Goal: Check status: Check status

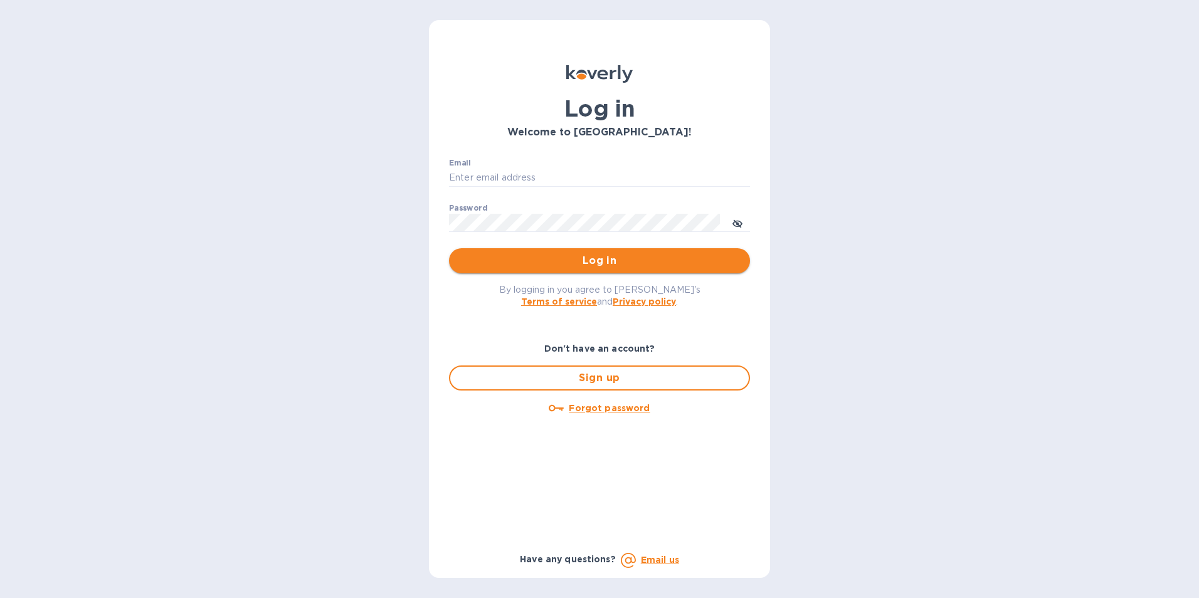
type input "[PERSON_NAME][EMAIL_ADDRESS][PERSON_NAME][DOMAIN_NAME]"
click at [576, 268] on span "Log in" at bounding box center [599, 260] width 281 height 15
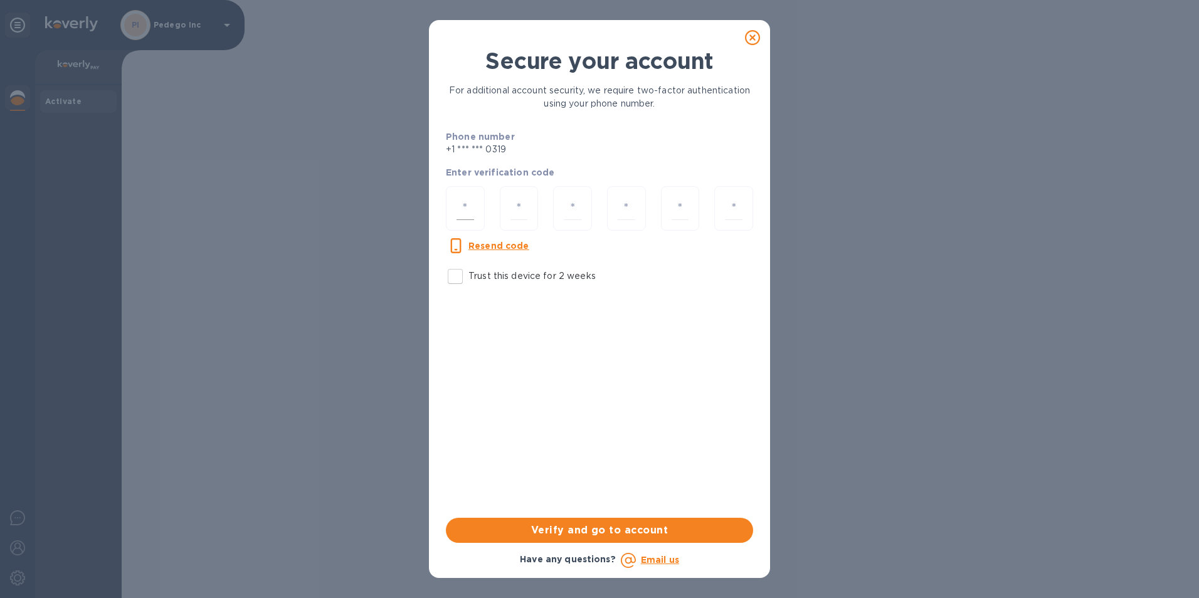
click at [472, 204] on input "number" at bounding box center [466, 208] width 18 height 23
type input "2"
type input "9"
type input "6"
type input "2"
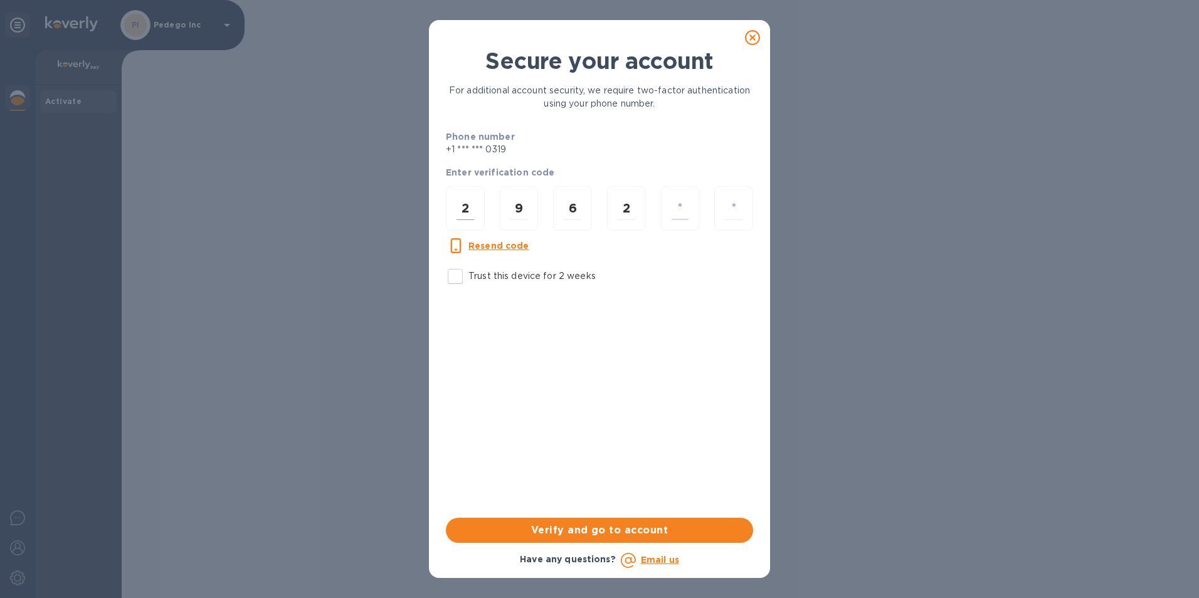
type input "9"
type input "0"
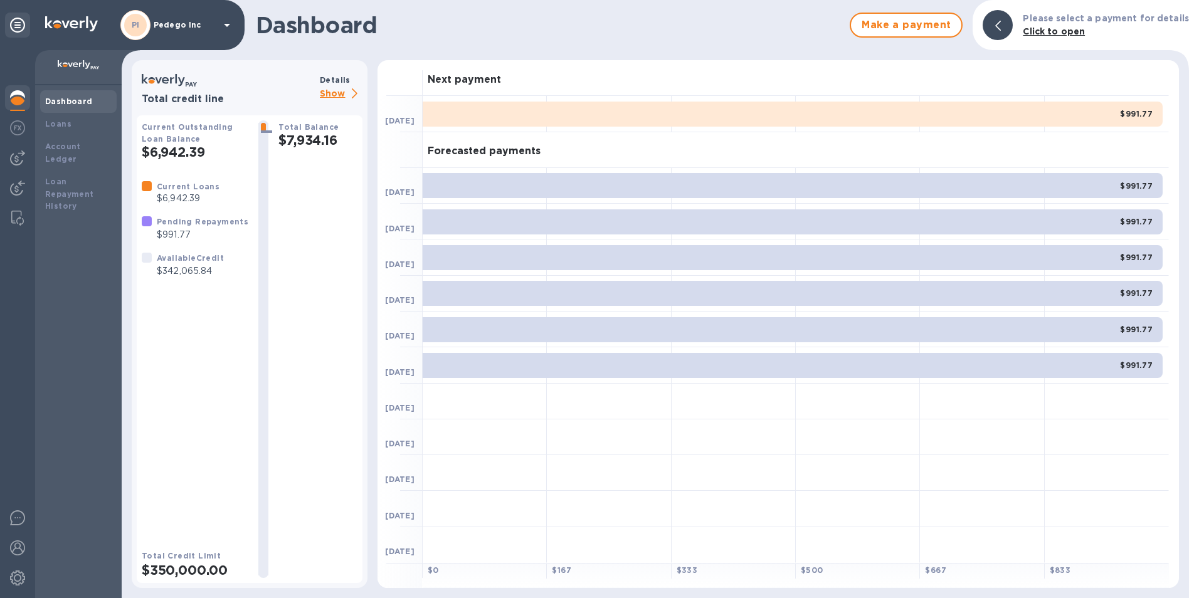
click at [722, 121] on div "$991.77" at bounding box center [793, 114] width 740 height 25
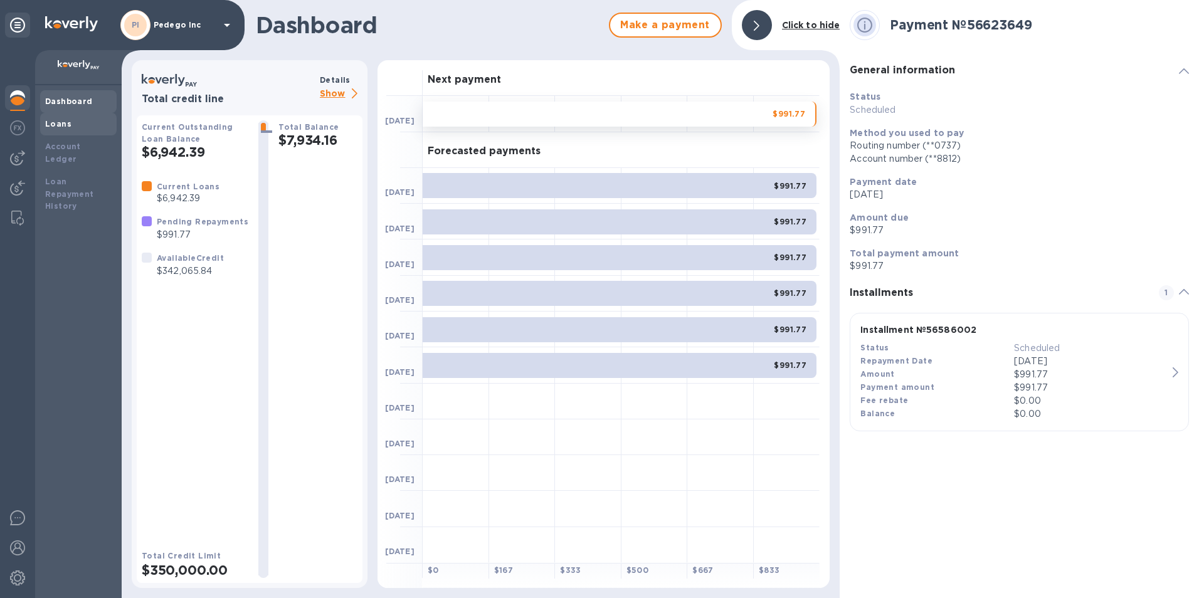
click at [65, 125] on b "Loans" at bounding box center [58, 123] width 26 height 9
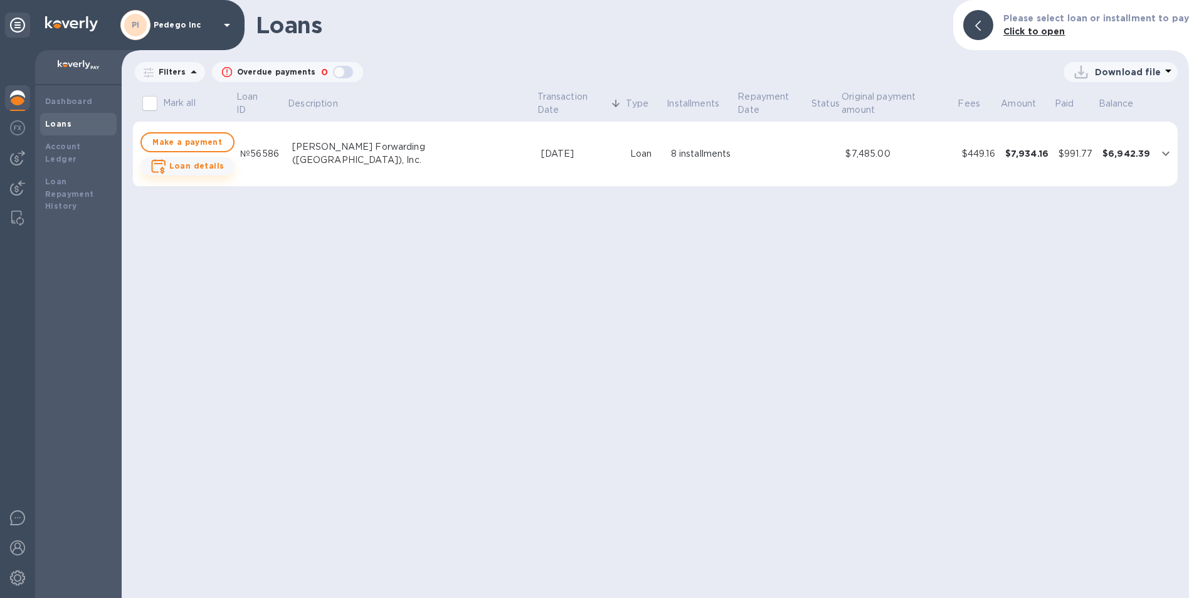
click at [183, 171] on b "Loan details" at bounding box center [196, 165] width 55 height 9
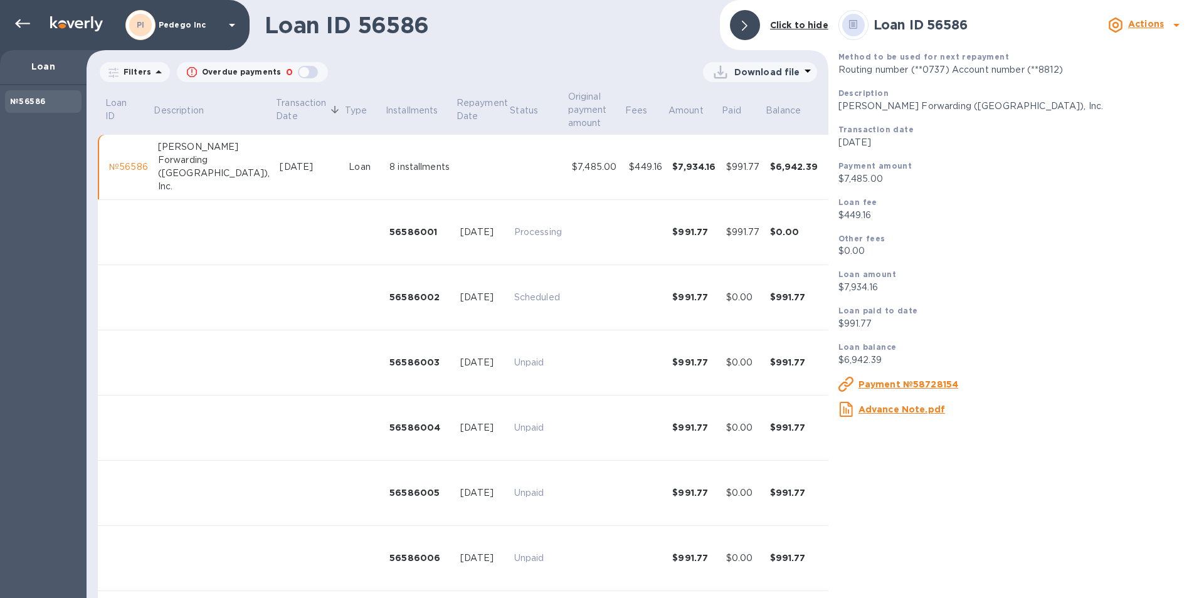
click at [770, 234] on div "$0.00" at bounding box center [794, 232] width 48 height 13
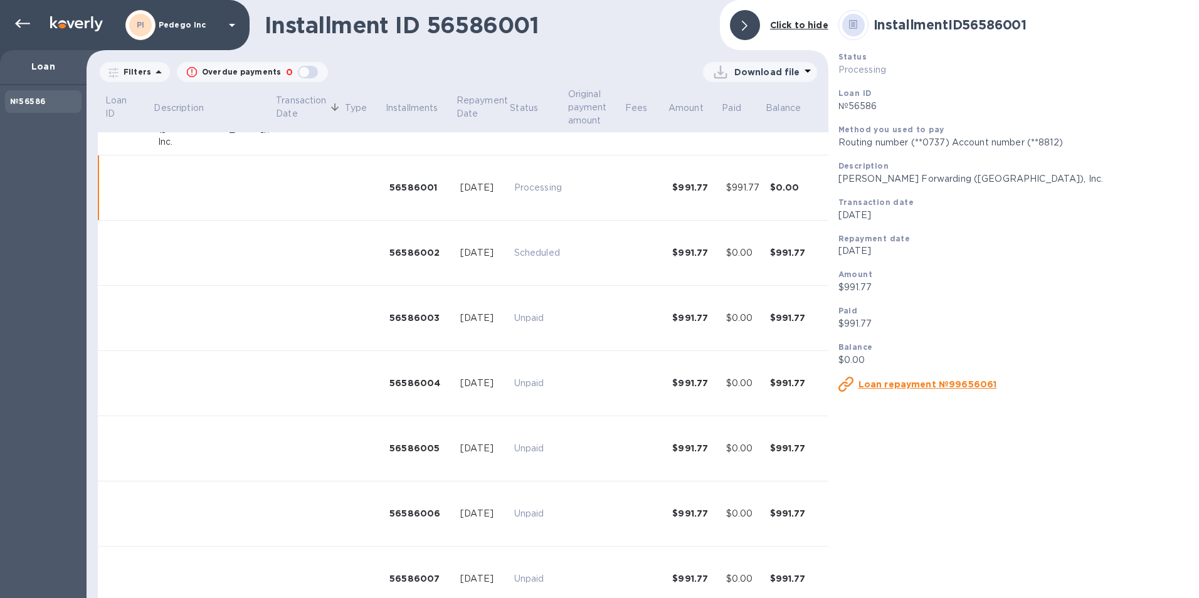
scroll to position [48, 0]
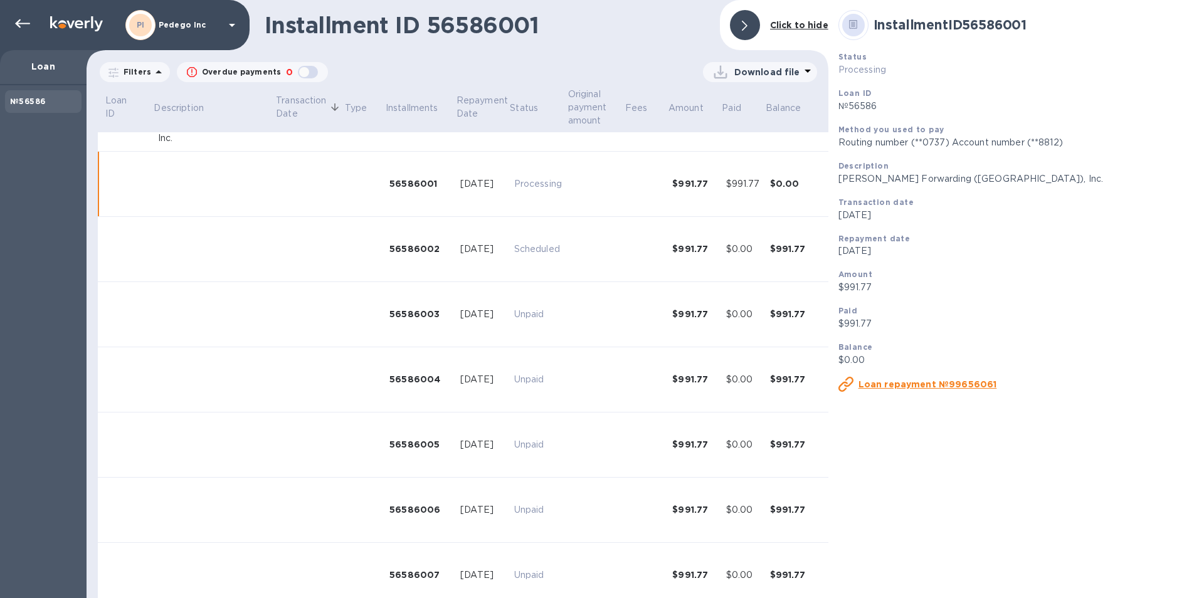
click at [901, 385] on u "Loan repayment №99656061" at bounding box center [928, 384] width 139 height 10
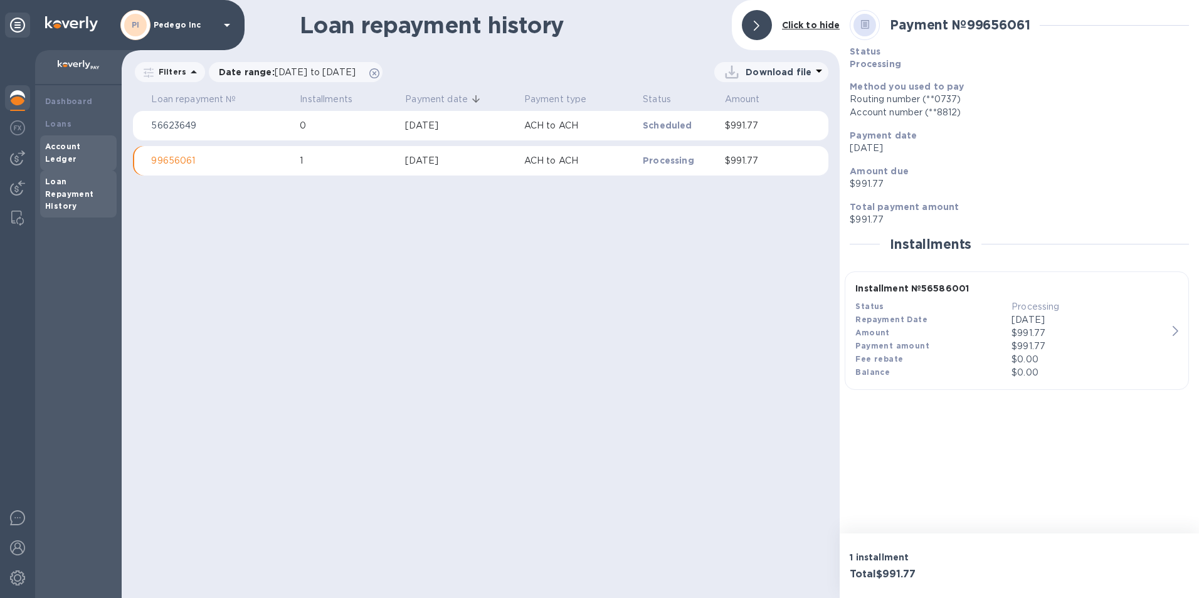
click at [61, 142] on b "Account Ledger" at bounding box center [63, 153] width 36 height 22
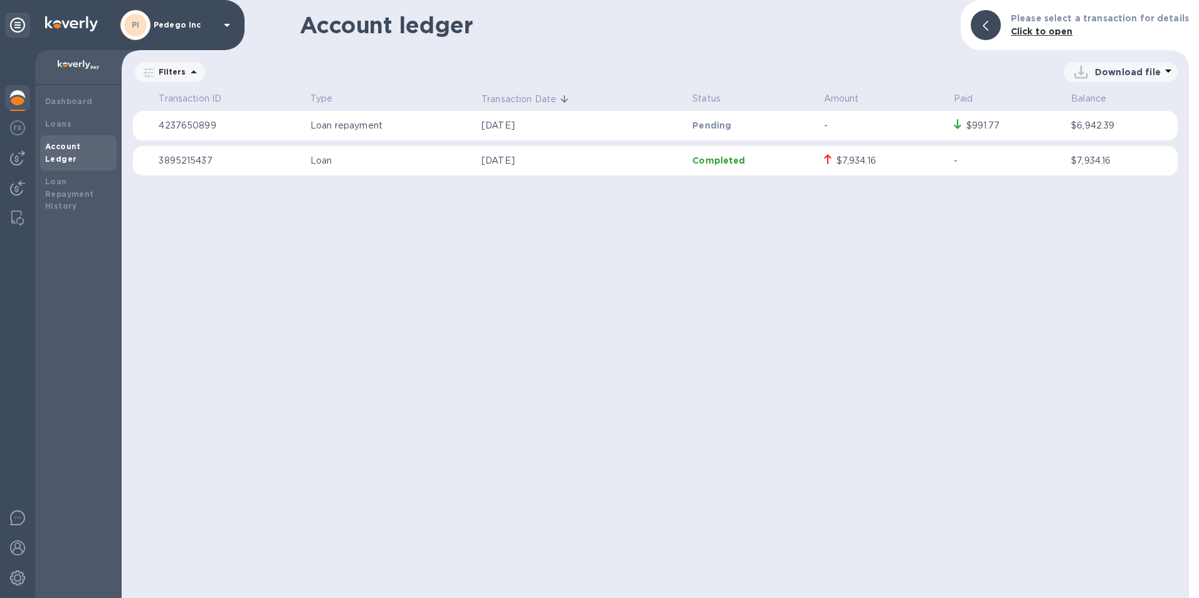
click at [342, 125] on p "Loan repayment" at bounding box center [390, 125] width 161 height 13
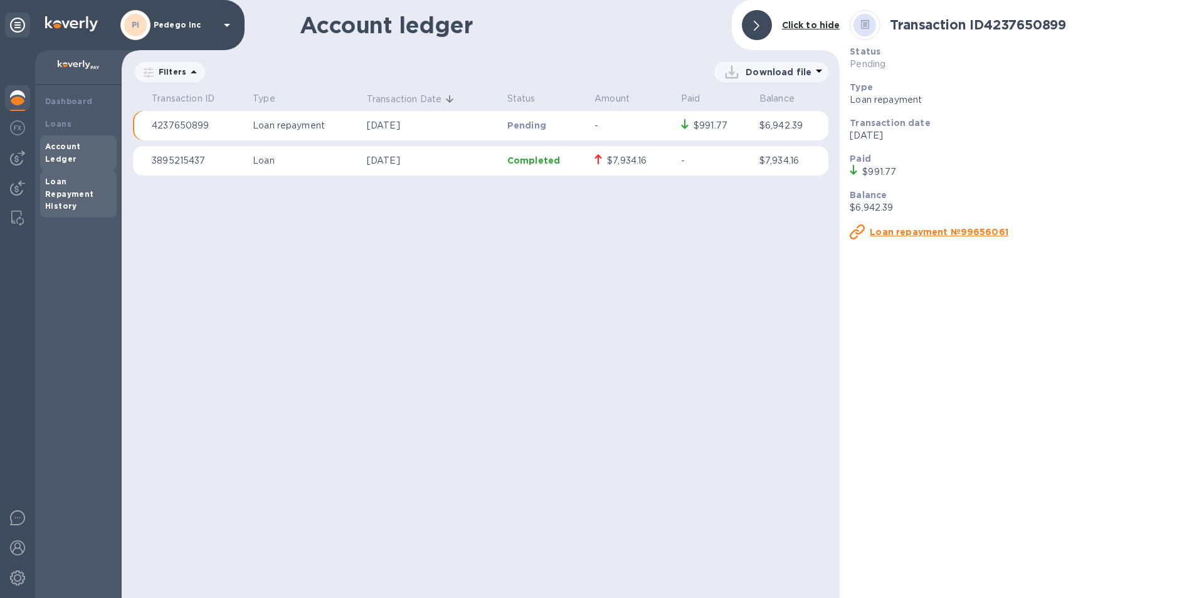
click at [63, 183] on b "Loan Repayment History" at bounding box center [69, 194] width 49 height 34
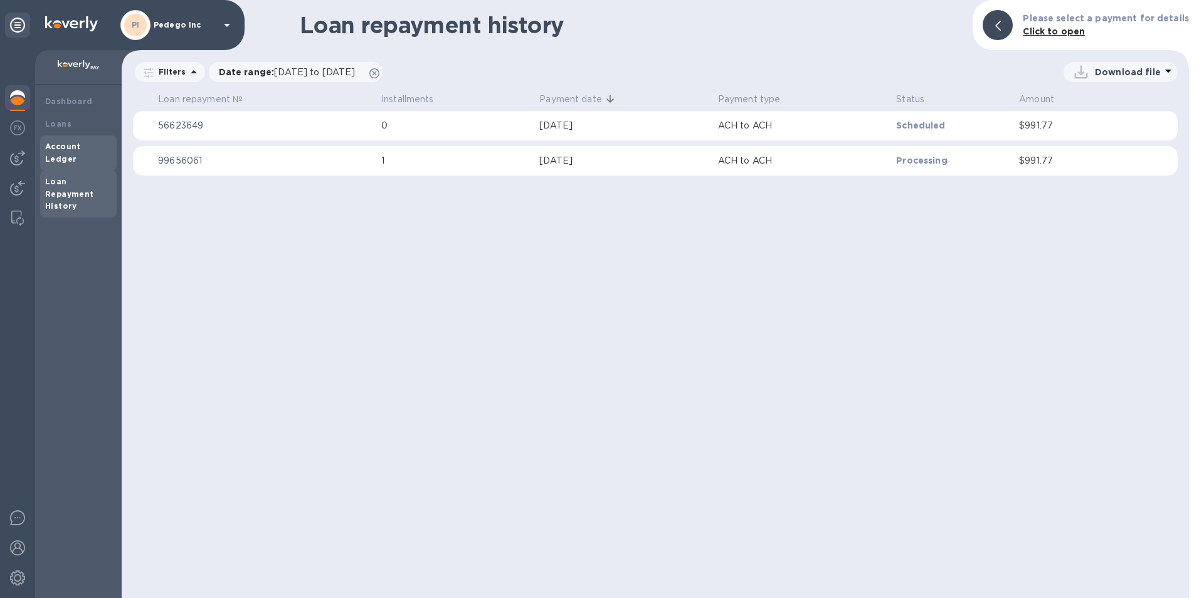
click at [55, 150] on b "Account Ledger" at bounding box center [63, 153] width 36 height 22
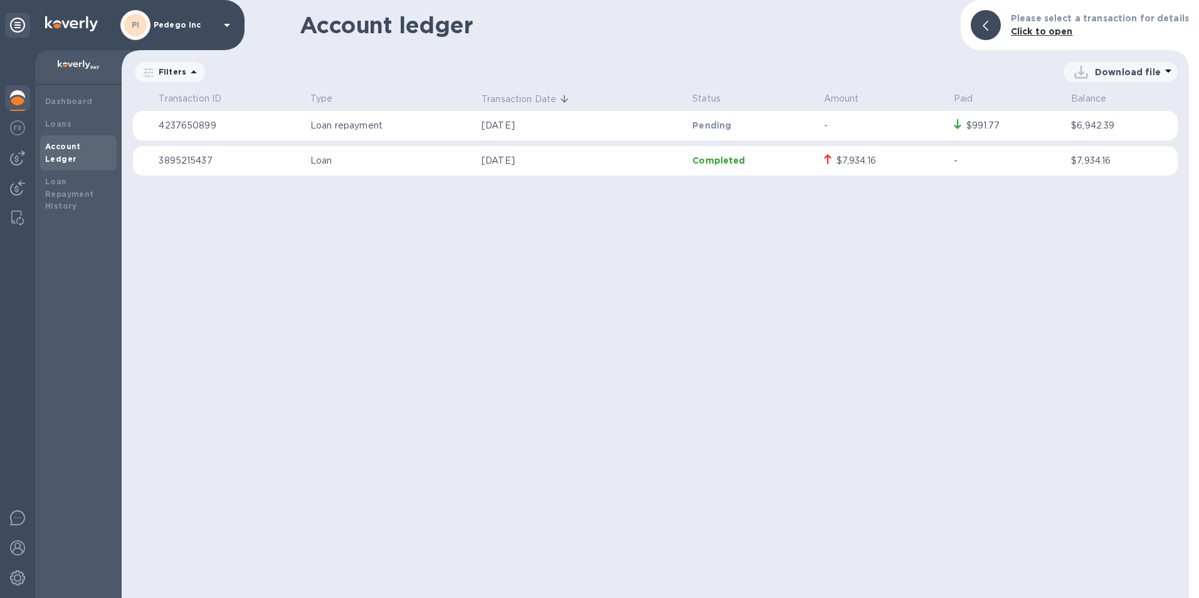
click at [1037, 31] on b "Click to open" at bounding box center [1042, 31] width 62 height 10
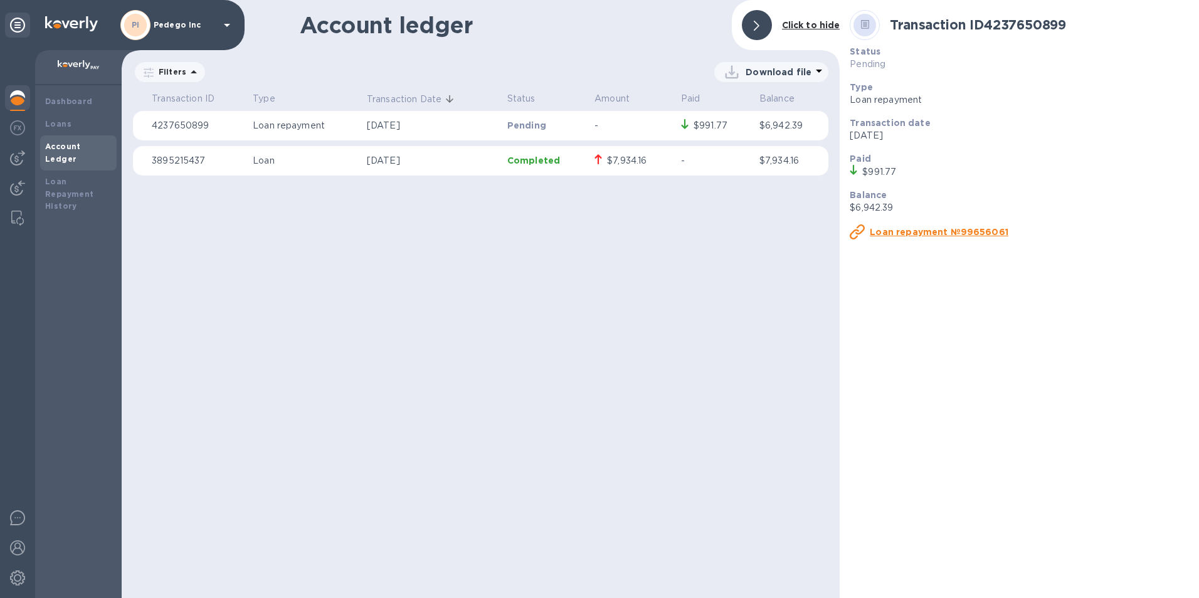
click at [189, 127] on p "4237650899" at bounding box center [197, 125] width 91 height 13
click at [177, 127] on p "4237650899" at bounding box center [197, 125] width 91 height 13
click at [172, 162] on p "3895215437" at bounding box center [197, 160] width 91 height 13
click at [67, 125] on b "Loans" at bounding box center [58, 123] width 26 height 9
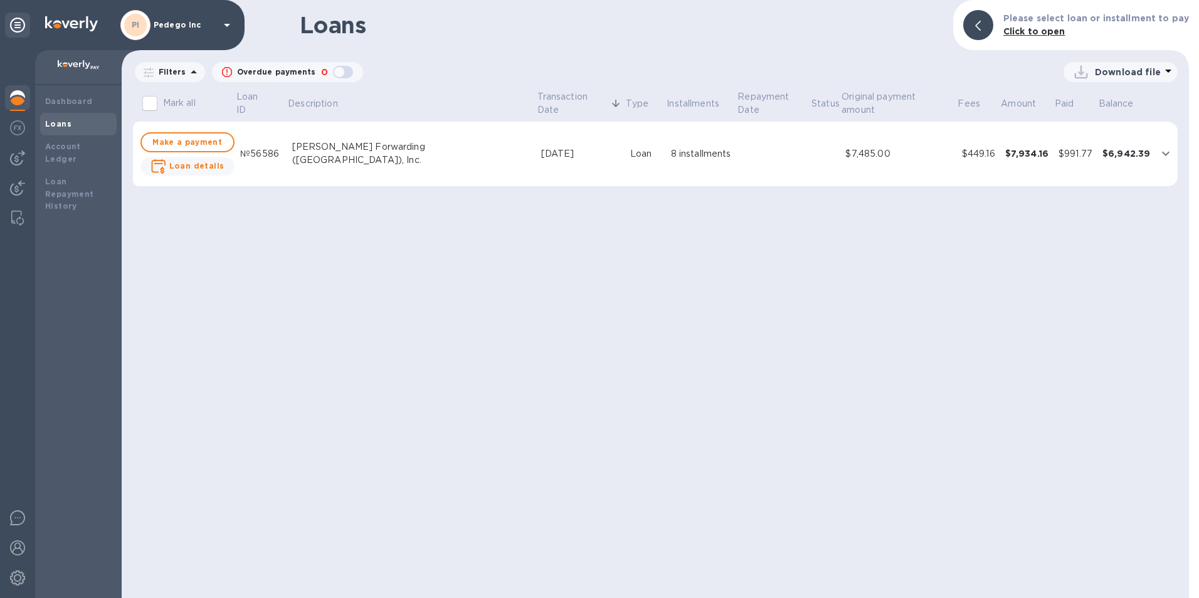
click at [450, 266] on div "Loans Please select loan or installment to pay Click to open Filters Overdue pa…" at bounding box center [655, 299] width 1067 height 598
